Goal: Task Accomplishment & Management: Use online tool/utility

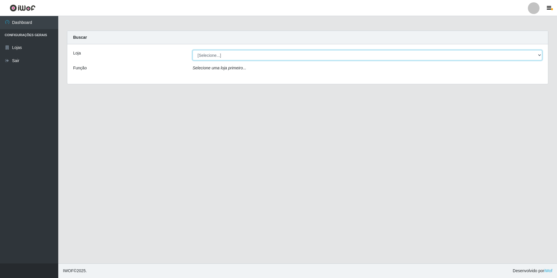
click at [540, 56] on select "[Selecione...] Extrabom - Loja 57 Anchieta" at bounding box center [368, 55] width 350 height 10
select select "470"
click at [193, 50] on select "[Selecione...] Extrabom - Loja 57 Anchieta" at bounding box center [368, 55] width 350 height 10
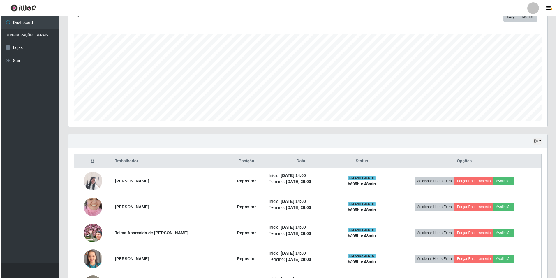
scroll to position [135, 0]
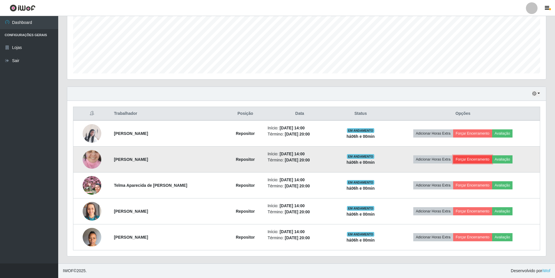
click at [479, 159] on button "Forçar Encerramento" at bounding box center [473, 159] width 39 height 8
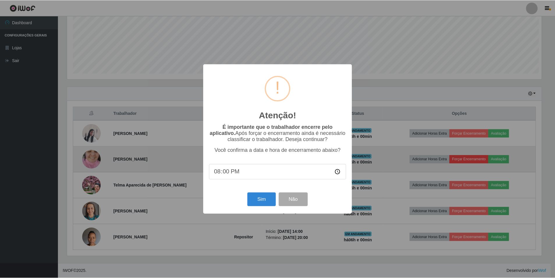
scroll to position [121, 476]
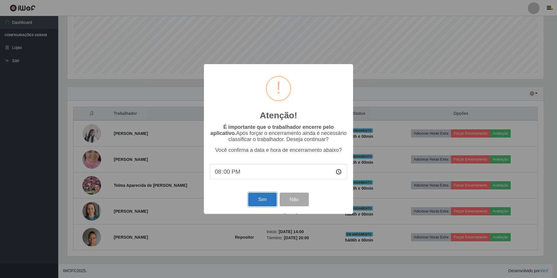
click at [270, 200] on button "Sim" at bounding box center [262, 200] width 28 height 14
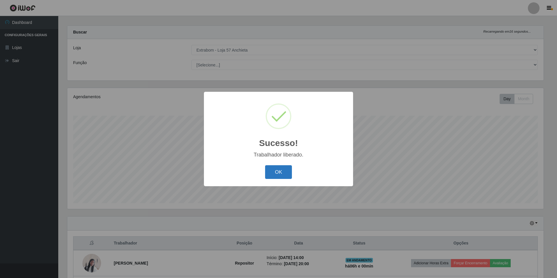
click at [285, 174] on button "OK" at bounding box center [278, 172] width 27 height 14
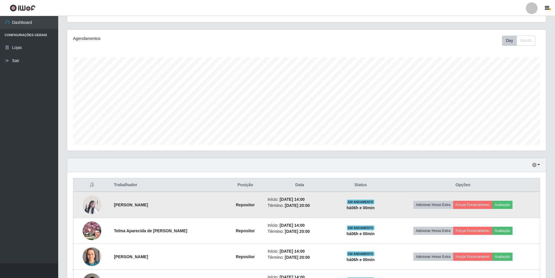
scroll to position [109, 0]
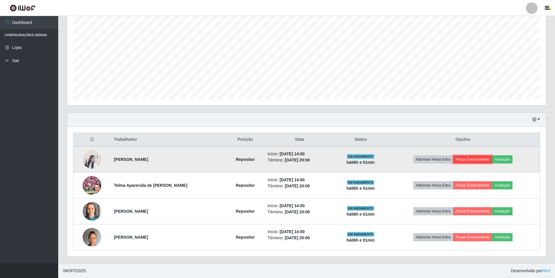
click at [470, 158] on button "Forçar Encerramento" at bounding box center [473, 159] width 39 height 8
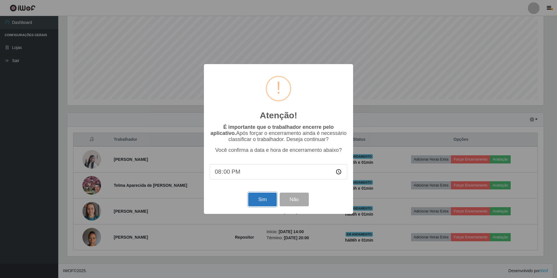
click at [259, 204] on button "Sim" at bounding box center [262, 200] width 28 height 14
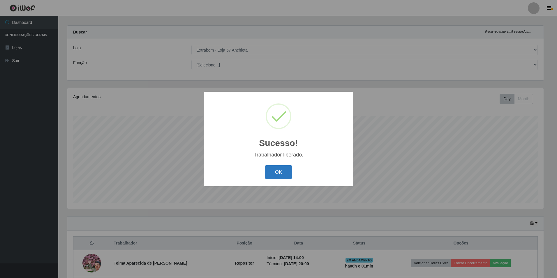
click at [276, 174] on button "OK" at bounding box center [278, 172] width 27 height 14
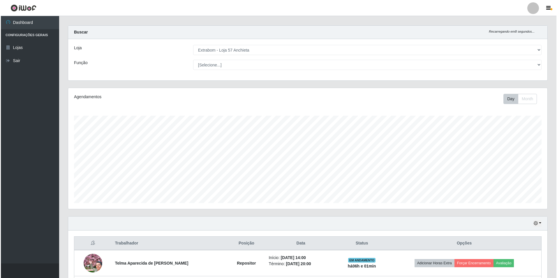
scroll to position [83, 0]
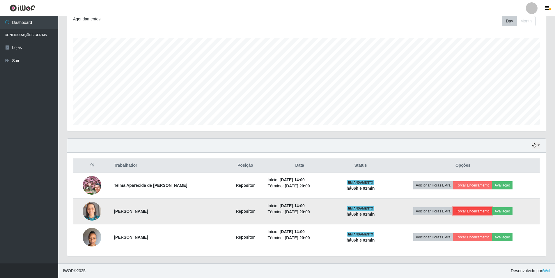
click at [474, 211] on button "Forçar Encerramento" at bounding box center [473, 211] width 39 height 8
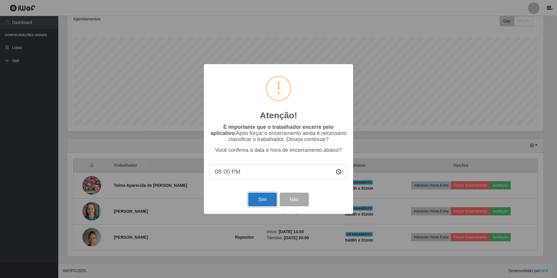
click at [267, 199] on button "Sim" at bounding box center [262, 200] width 28 height 14
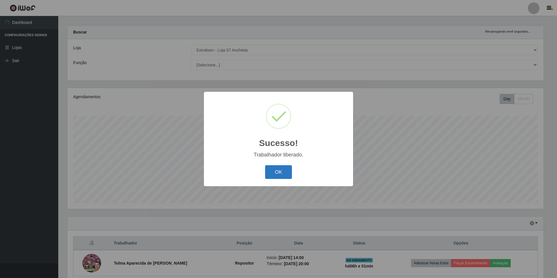
click at [274, 170] on button "OK" at bounding box center [278, 172] width 27 height 14
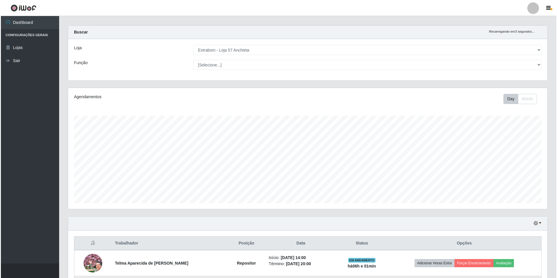
scroll to position [57, 0]
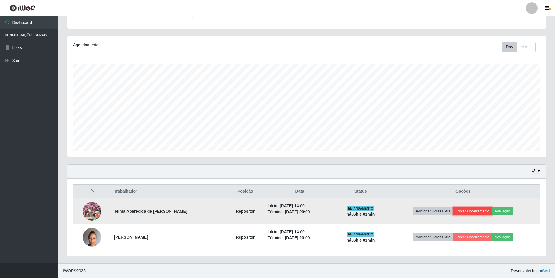
click at [477, 210] on button "Forçar Encerramento" at bounding box center [473, 211] width 39 height 8
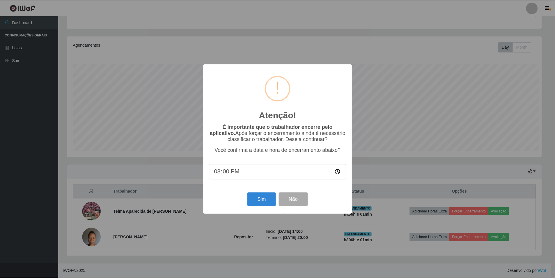
scroll to position [121, 476]
click at [270, 200] on button "Sim" at bounding box center [262, 200] width 28 height 14
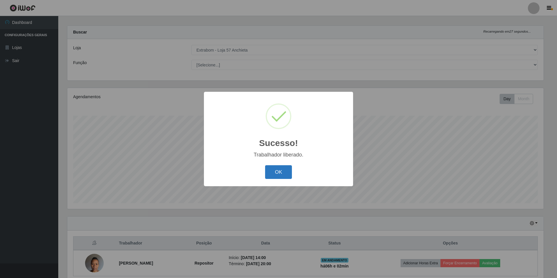
click at [273, 169] on button "OK" at bounding box center [278, 172] width 27 height 14
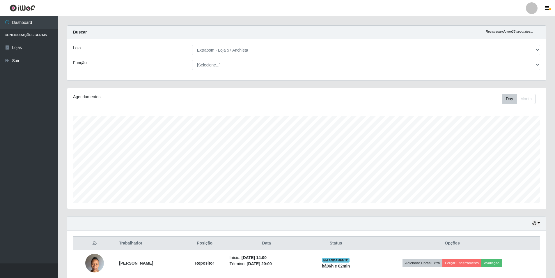
scroll to position [31, 0]
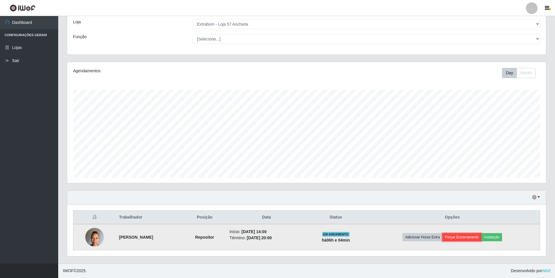
click at [468, 234] on button "Forçar Encerramento" at bounding box center [462, 237] width 39 height 8
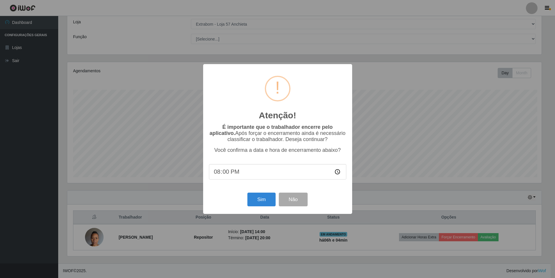
scroll to position [121, 476]
click at [268, 203] on button "Sim" at bounding box center [262, 200] width 28 height 14
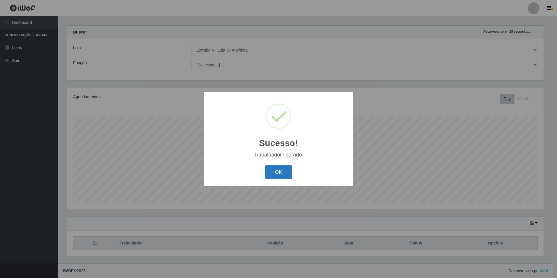
click at [288, 171] on button "OK" at bounding box center [278, 172] width 27 height 14
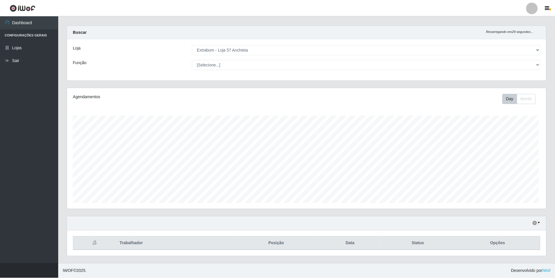
scroll to position [121, 479]
